Goal: Task Accomplishment & Management: Manage account settings

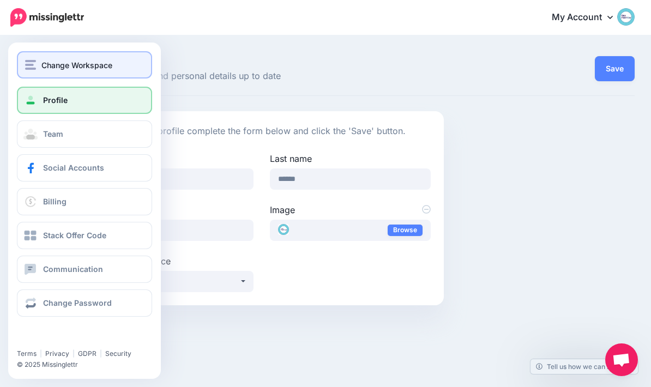
click at [28, 67] on img "button" at bounding box center [30, 65] width 11 height 10
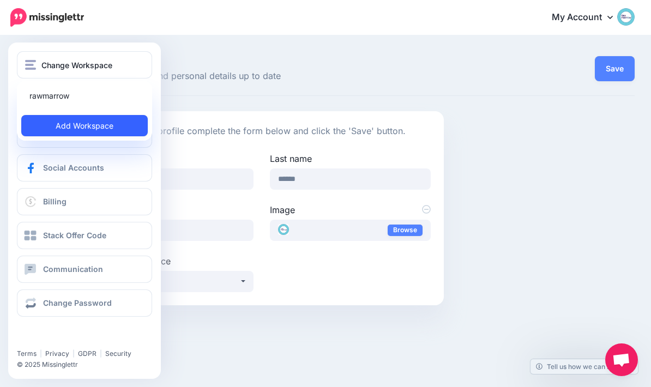
click at [110, 131] on link "Add Workspace" at bounding box center [84, 125] width 127 height 21
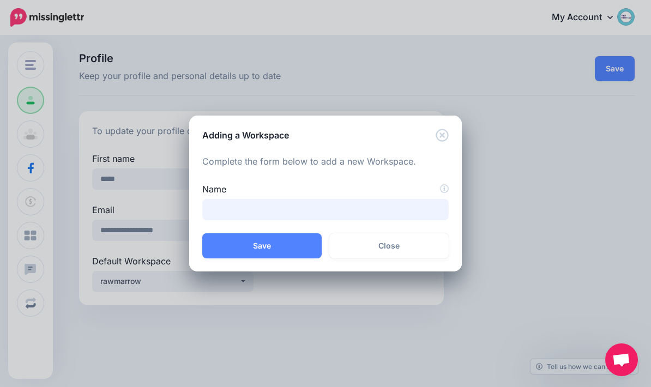
click at [393, 205] on input "Name" at bounding box center [325, 209] width 247 height 21
type input "**********"
click at [284, 250] on button "Save" at bounding box center [261, 246] width 119 height 25
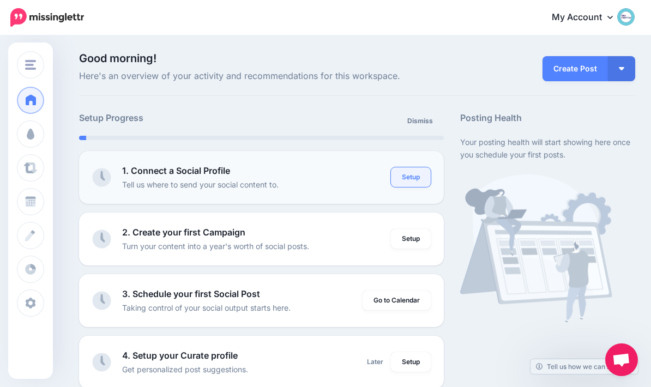
click at [416, 171] on link "Setup" at bounding box center [411, 177] width 40 height 20
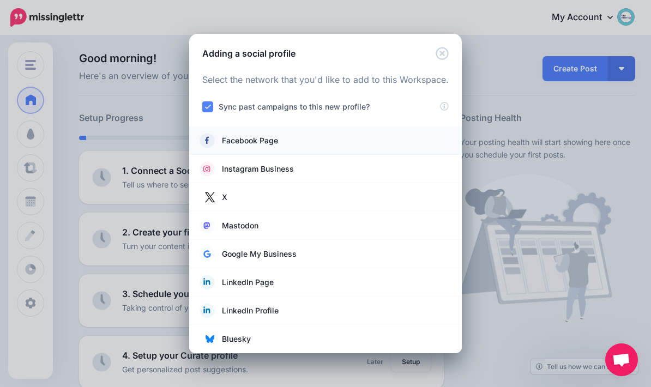
click at [388, 138] on link "Facebook Page" at bounding box center [325, 140] width 251 height 15
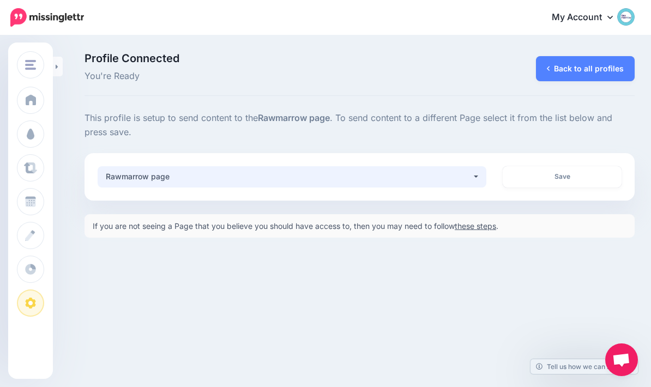
click at [473, 178] on button "Rawmarrow page" at bounding box center [292, 176] width 389 height 21
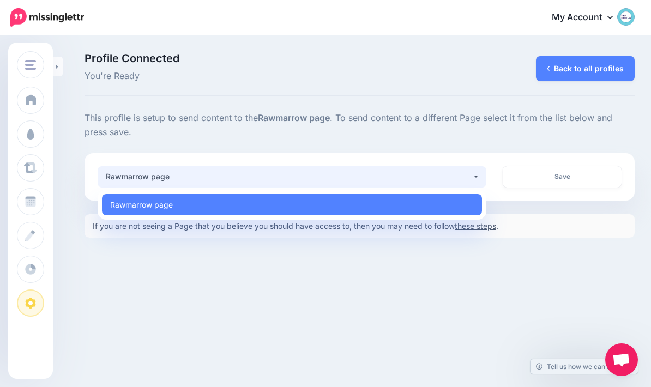
click at [496, 226] on link "these steps" at bounding box center [475, 226] width 41 height 9
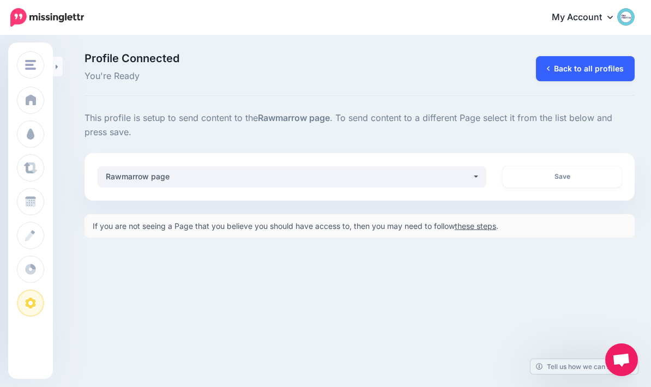
click at [549, 72] on icon at bounding box center [548, 69] width 3 height 8
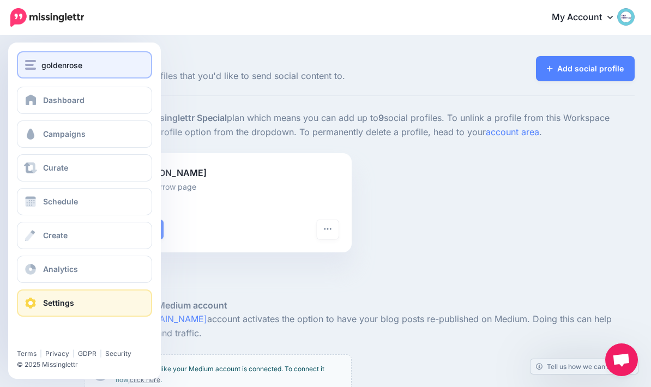
click at [34, 61] on img "button" at bounding box center [30, 65] width 11 height 10
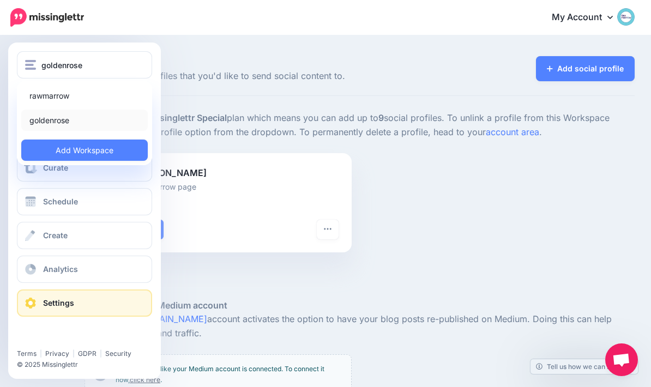
click at [85, 127] on link "goldenrose" at bounding box center [84, 120] width 127 height 21
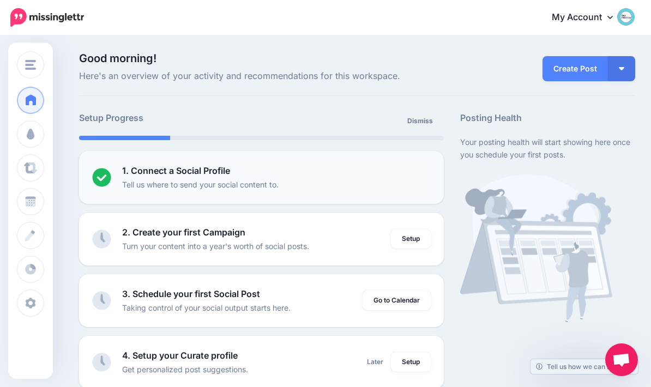
click at [92, 173] on img at bounding box center [101, 177] width 19 height 19
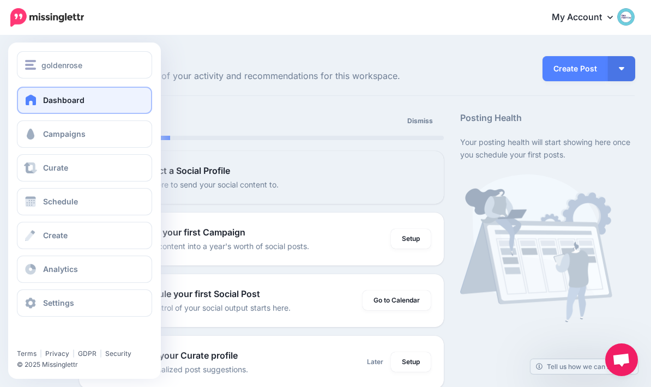
click at [28, 108] on link "Dashboard" at bounding box center [84, 100] width 135 height 27
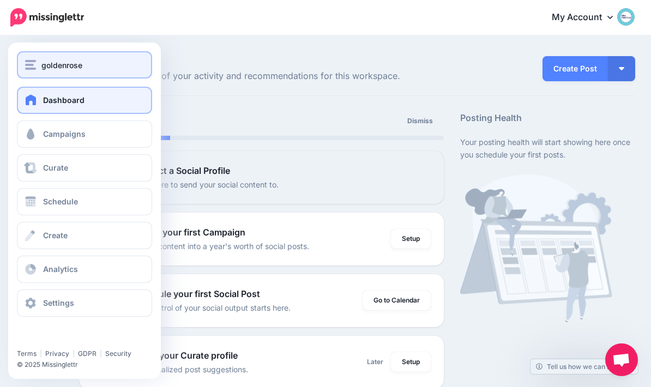
click at [34, 68] on img "button" at bounding box center [30, 65] width 11 height 10
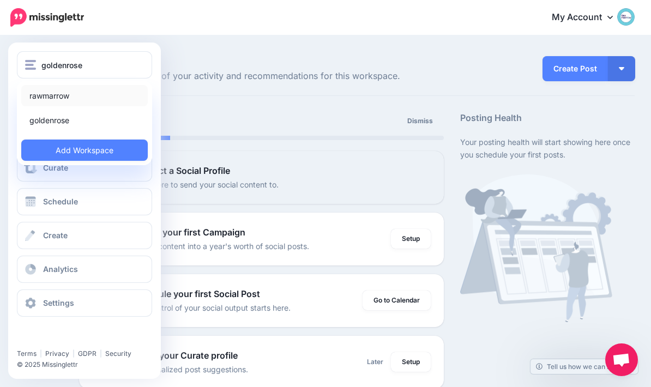
click at [33, 101] on link "rawmarrow" at bounding box center [84, 95] width 127 height 21
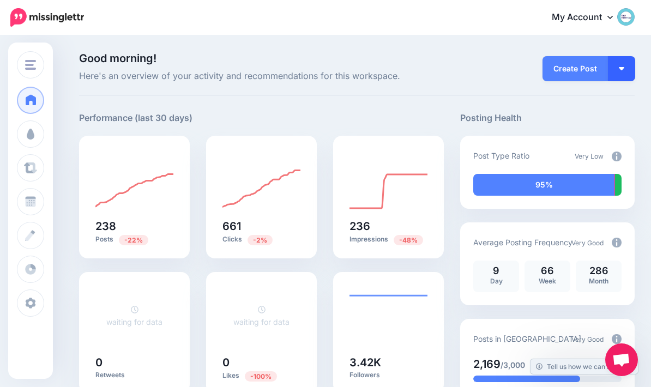
click at [629, 71] on button "button" at bounding box center [621, 68] width 27 height 25
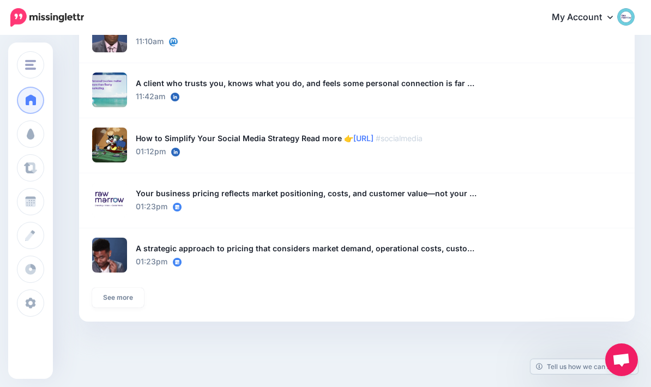
scroll to position [829, 0]
